Goal: Transaction & Acquisition: Purchase product/service

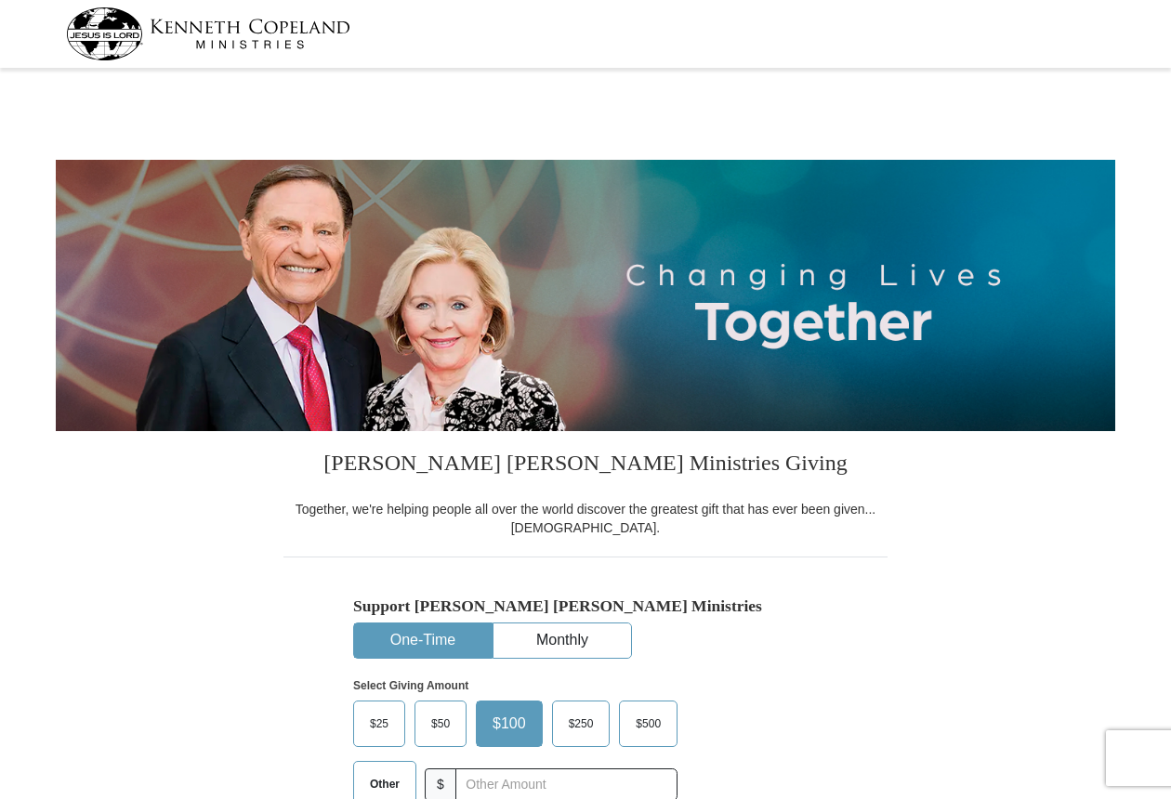
select select "CA"
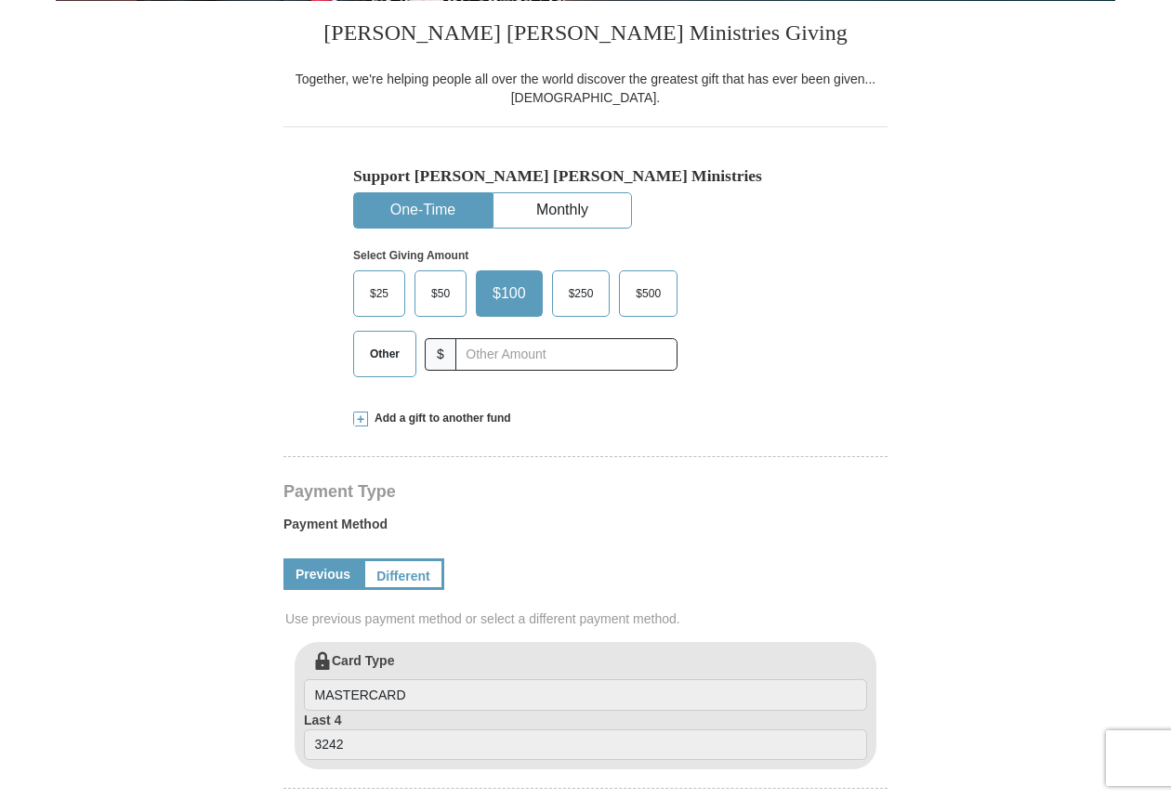
scroll to position [433, 0]
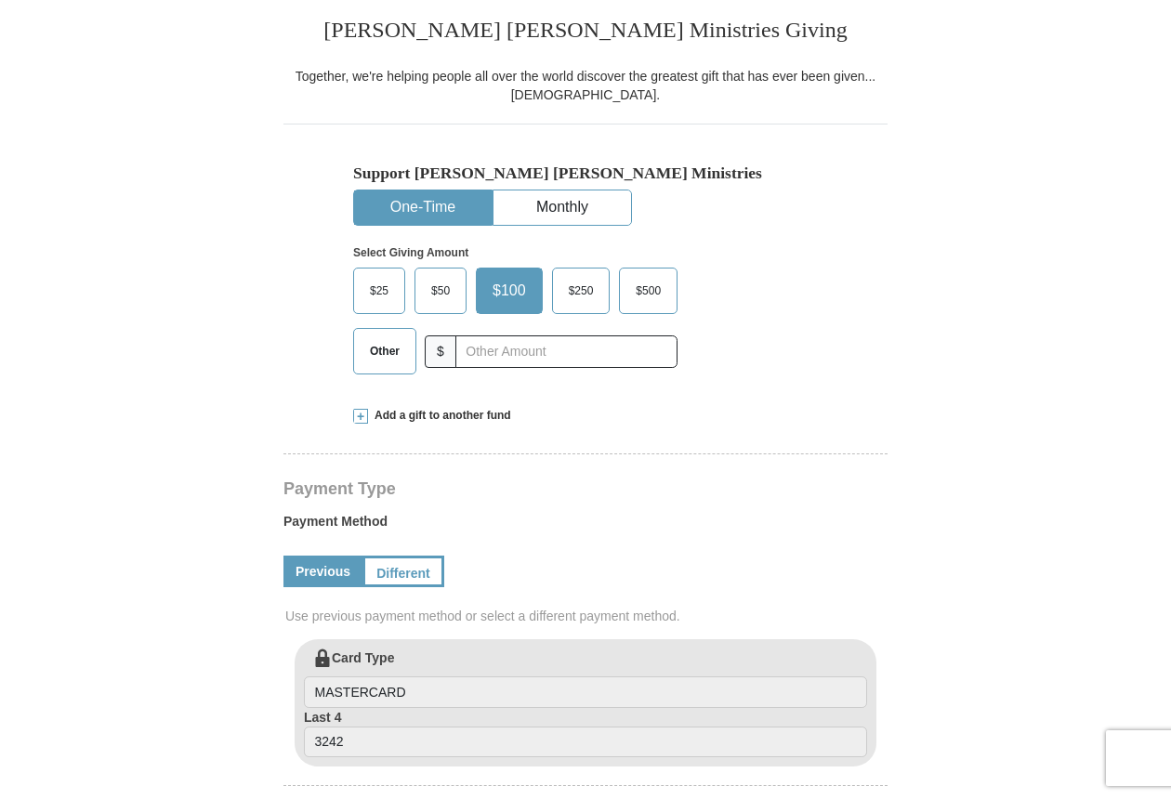
click at [386, 360] on span "Other" at bounding box center [385, 351] width 48 height 28
click at [0, 0] on input "Other" at bounding box center [0, 0] width 0 height 0
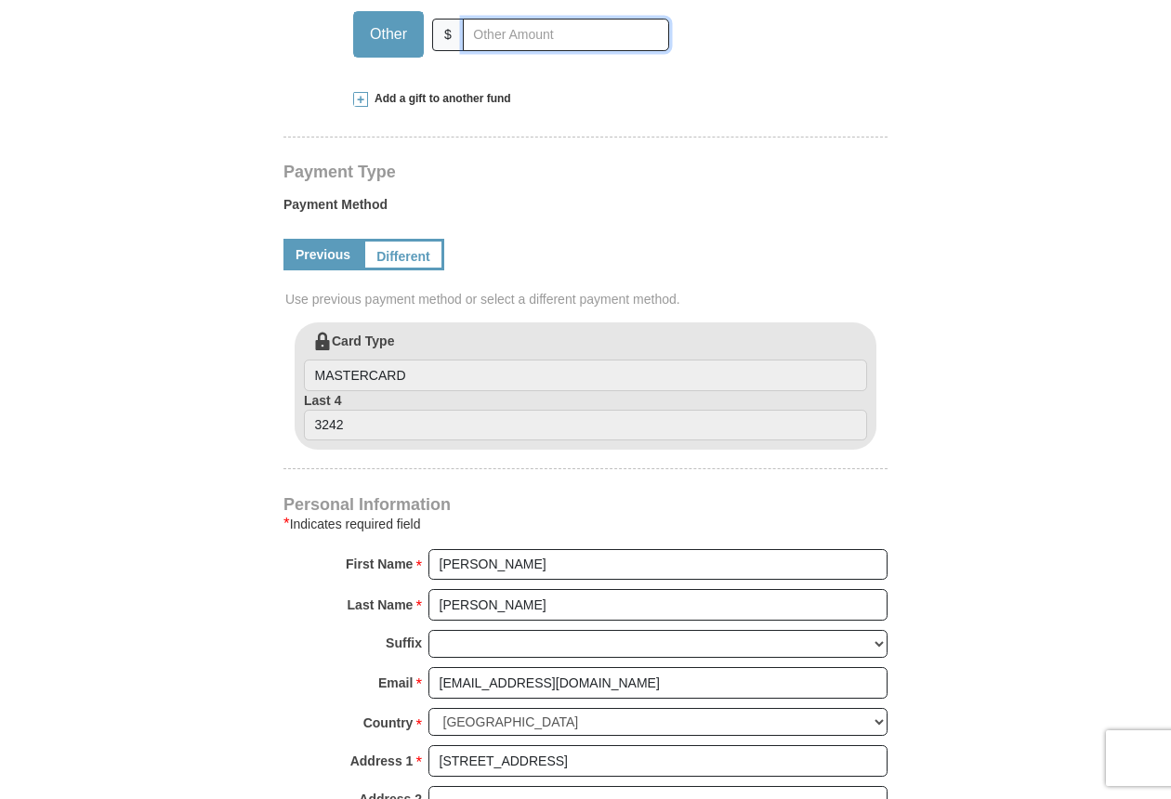
scroll to position [751, 0]
click at [368, 96] on span "Add a gift to another fund" at bounding box center [439, 98] width 143 height 16
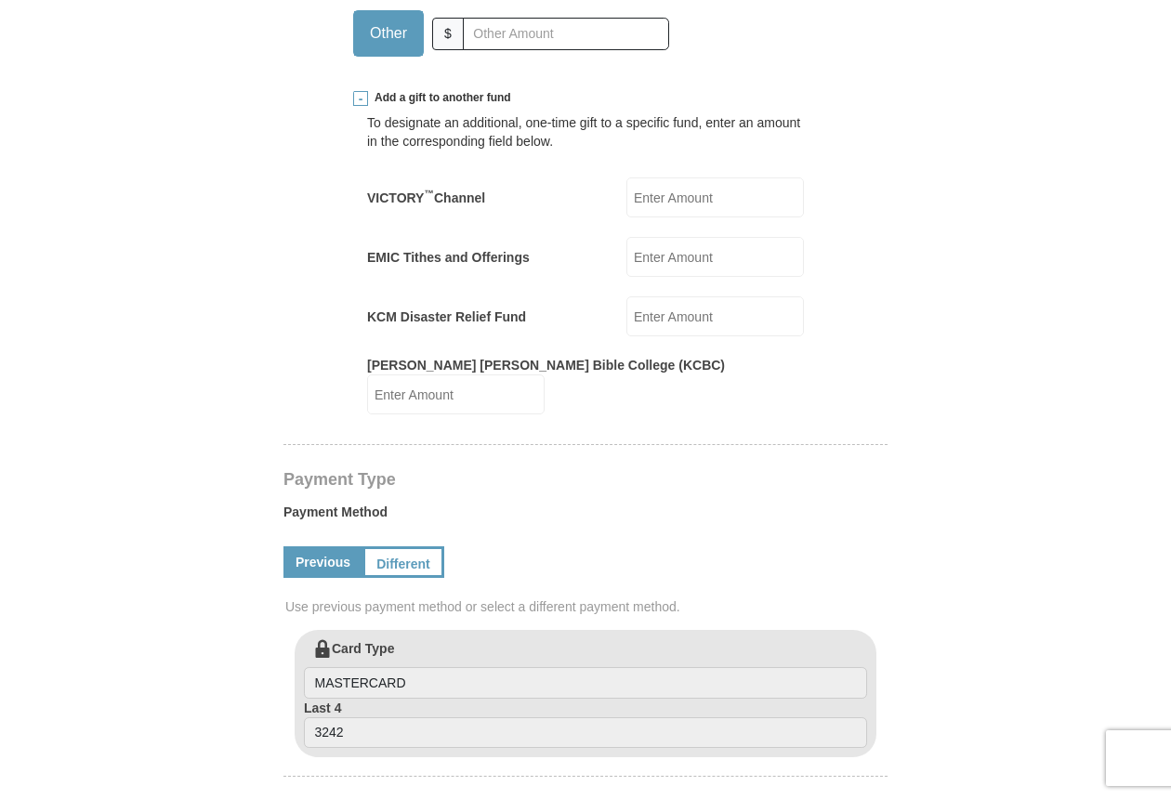
click at [707, 260] on input "EMIC Tithes and Offerings" at bounding box center [716, 257] width 178 height 40
type input "345.00"
click at [646, 315] on input "KCM Disaster Relief Fund" at bounding box center [716, 317] width 178 height 40
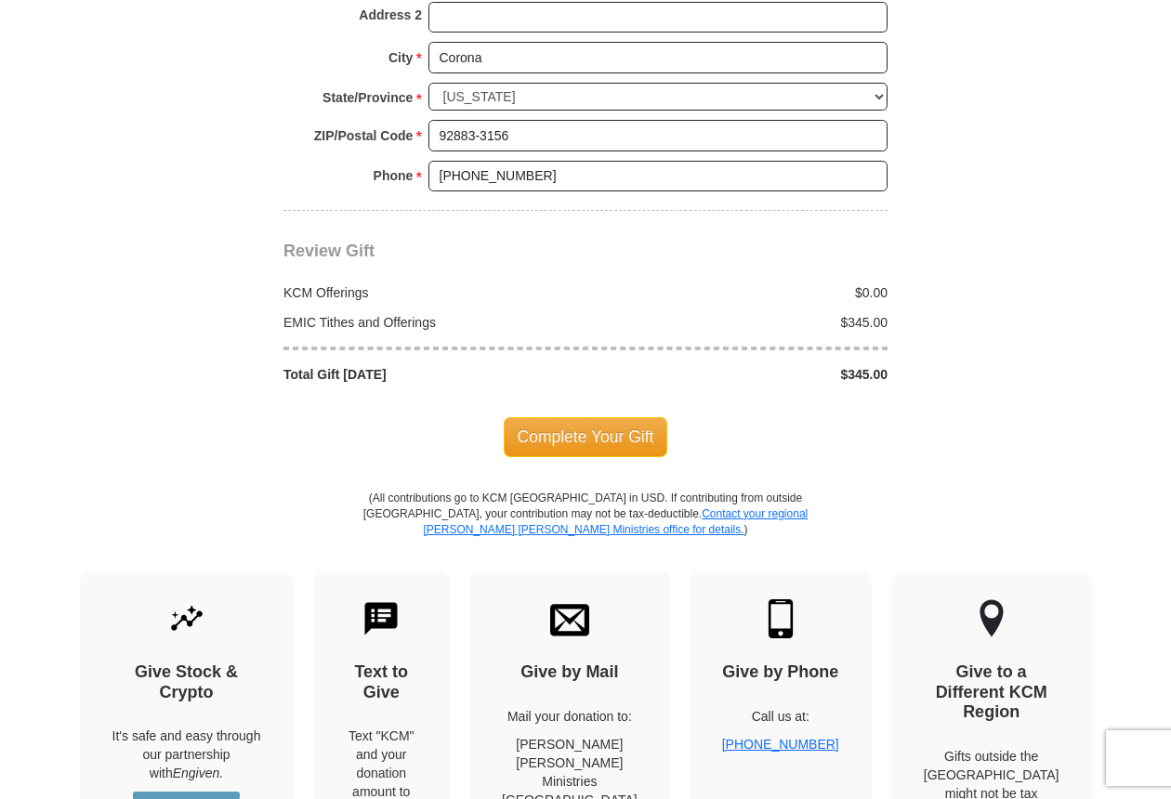
scroll to position [1844, 0]
click at [571, 383] on div "Complete Your Gift" at bounding box center [586, 436] width 604 height 106
click at [568, 416] on span "Complete Your Gift" at bounding box center [586, 435] width 165 height 39
